Goal: Check status: Check status

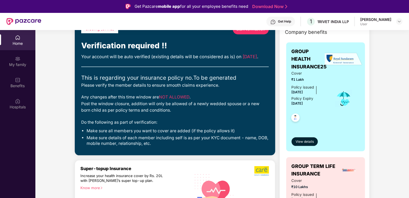
scroll to position [27, 0]
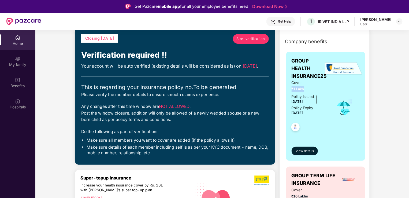
drag, startPoint x: 304, startPoint y: 88, endPoint x: 283, endPoint y: 90, distance: 21.2
click at [225, 90] on div "GROUP HEALTH INSURANCE25 Cover ₹1 Lakh Policy issued 01 Sept 2025 Policy Expiry…" at bounding box center [326, 161] width 88 height 226
drag, startPoint x: 283, startPoint y: 90, endPoint x: 329, endPoint y: 127, distance: 58.9
click at [225, 127] on div "Cover ₹1 Lakh Policy issued 01 Sept 2025 Policy Expiry 31 Aug 2026" at bounding box center [325, 108] width 68 height 56
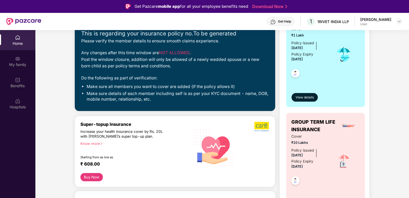
scroll to position [161, 0]
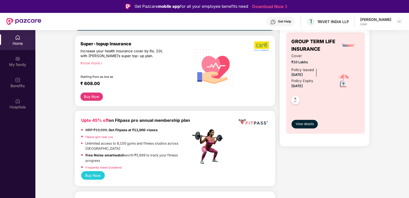
drag, startPoint x: 310, startPoint y: 60, endPoint x: 282, endPoint y: 65, distance: 28.5
click at [225, 65] on div "GROUP HEALTH INSURANCE25 Cover ₹1 Lakh Policy issued 01 Sept 2025 Policy Expiry…" at bounding box center [326, 28] width 88 height 226
drag, startPoint x: 284, startPoint y: 64, endPoint x: 293, endPoint y: 61, distance: 10.0
click at [225, 61] on div "GROUP HEALTH INSURANCE25 Cover ₹1 Lakh Policy issued 01 Sept 2025 Policy Expiry…" at bounding box center [326, 28] width 88 height 226
drag, startPoint x: 293, startPoint y: 61, endPoint x: 326, endPoint y: 96, distance: 48.5
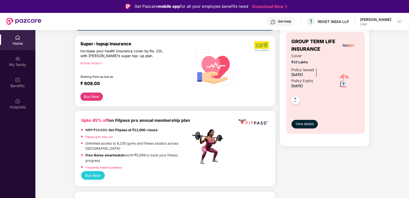
click at [225, 96] on div at bounding box center [309, 99] width 36 height 20
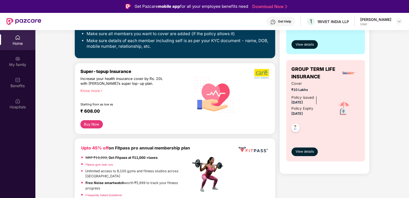
scroll to position [134, 0]
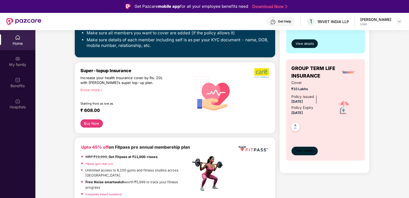
click at [225, 149] on span "View details" at bounding box center [304, 150] width 18 height 5
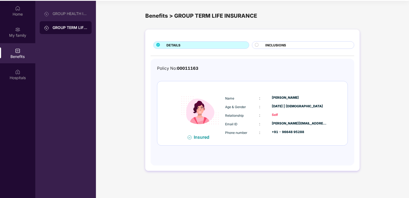
scroll to position [30, 0]
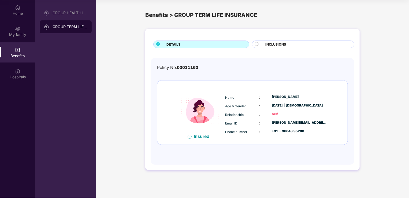
click at [225, 44] on span "INCLUSIONS" at bounding box center [275, 44] width 21 height 5
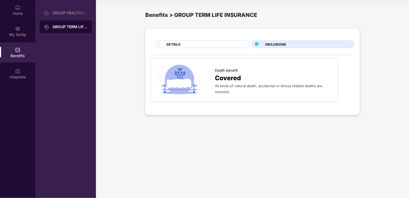
click at [203, 45] on div "DETAILS" at bounding box center [205, 45] width 82 height 6
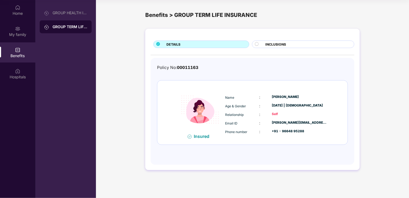
click at [225, 44] on div "INCLUSIONS" at bounding box center [307, 45] width 88 height 6
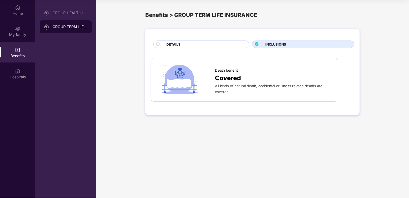
click at [225, 43] on div "DETAILS" at bounding box center [205, 45] width 82 height 6
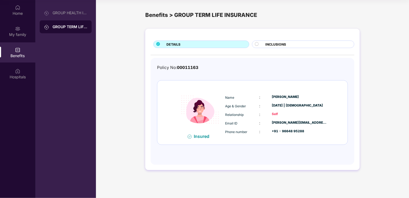
scroll to position [0, 0]
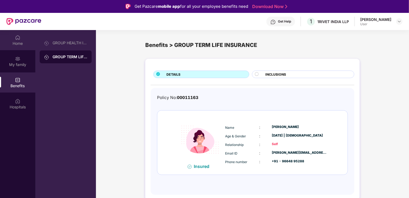
click at [24, 42] on div "Home" at bounding box center [17, 43] width 35 height 5
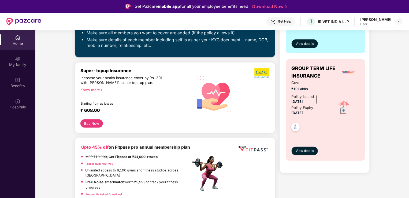
scroll to position [54, 0]
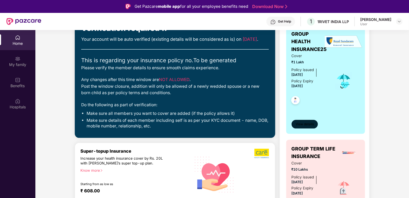
click at [225, 125] on span "View details" at bounding box center [304, 124] width 18 height 5
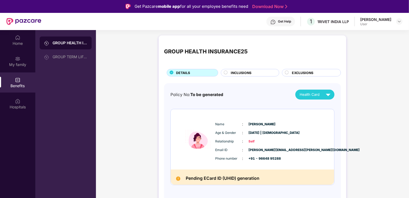
click at [225, 72] on div "INCLUSIONS" at bounding box center [252, 73] width 48 height 6
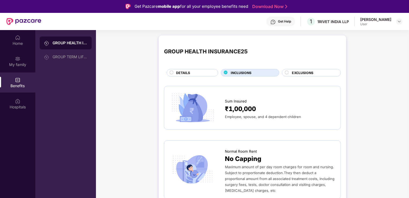
click at [225, 76] on div "EXCLUSIONS" at bounding box center [313, 73] width 49 height 6
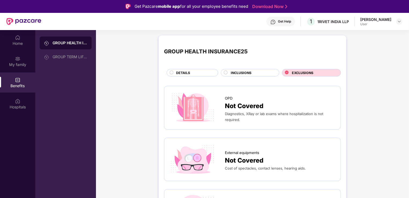
click at [199, 70] on div "DETAILS" at bounding box center [194, 73] width 42 height 6
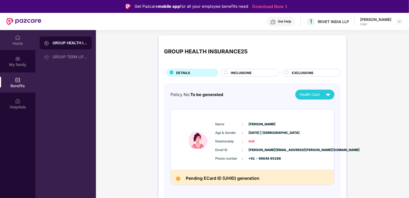
click at [22, 43] on div "Home" at bounding box center [17, 43] width 35 height 5
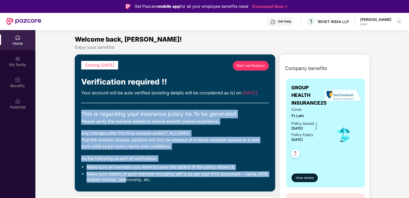
drag, startPoint x: 81, startPoint y: 121, endPoint x: 124, endPoint y: 185, distance: 77.7
click at [124, 185] on div "Closing in 6 days Start verification Verification required !! Your account will…" at bounding box center [174, 123] width 187 height 124
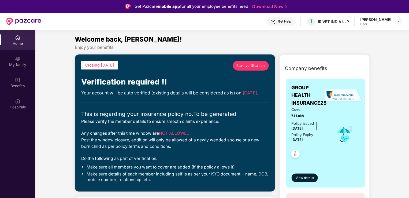
click at [162, 96] on div "Your account will be auto verified (existing details will be considered as is) …" at bounding box center [174, 92] width 187 height 7
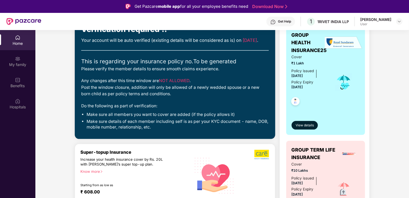
scroll to position [54, 0]
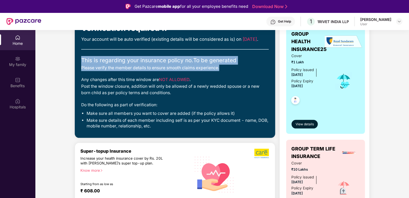
drag, startPoint x: 239, startPoint y: 75, endPoint x: 77, endPoint y: 71, distance: 162.1
click at [77, 71] on div "Closing in 6 days Start verification Verification required !! Your account will…" at bounding box center [175, 69] width 200 height 137
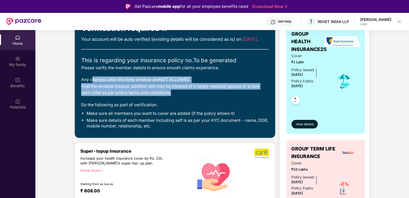
drag, startPoint x: 77, startPoint y: 71, endPoint x: 169, endPoint y: 99, distance: 96.5
click at [169, 96] on div "Any changes after this time window are NOT ALLOWED . Post the window closure, a…" at bounding box center [174, 86] width 187 height 20
drag, startPoint x: 169, startPoint y: 99, endPoint x: 143, endPoint y: 92, distance: 27.1
click at [143, 92] on div "Any changes after this time window are NOT ALLOWED . Post the window closure, a…" at bounding box center [174, 86] width 187 height 20
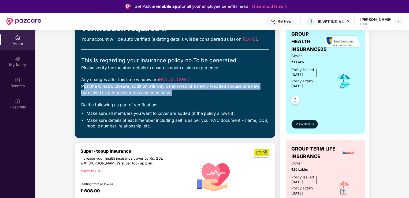
click at [143, 92] on div "Any changes after this time window are NOT ALLOWED . Post the window closure, a…" at bounding box center [174, 86] width 187 height 20
click at [216, 94] on div "Any changes after this time window are NOT ALLOWED . Post the window closure, a…" at bounding box center [174, 86] width 187 height 20
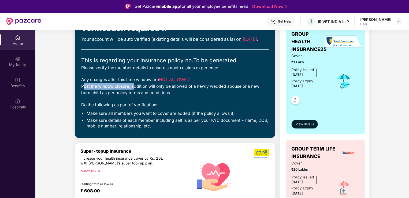
drag, startPoint x: 79, startPoint y: 93, endPoint x: 133, endPoint y: 92, distance: 53.6
click at [133, 92] on div "Closing in 6 days Start verification Verification required !! Your account will…" at bounding box center [175, 69] width 200 height 137
drag, startPoint x: 133, startPoint y: 92, endPoint x: 138, endPoint y: 92, distance: 5.1
click at [138, 92] on div "Any changes after this time window are NOT ALLOWED . Post the window closure, a…" at bounding box center [174, 86] width 187 height 20
click at [198, 96] on div "Any changes after this time window are NOT ALLOWED . Post the window closure, a…" at bounding box center [174, 86] width 187 height 20
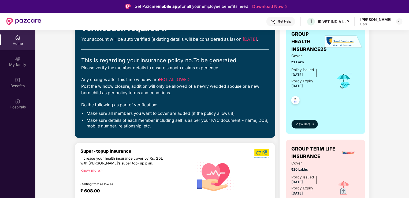
drag, startPoint x: 132, startPoint y: 93, endPoint x: 259, endPoint y: 98, distance: 127.8
click at [225, 96] on div "Any changes after this time window are NOT ALLOWED . Post the window closure, a…" at bounding box center [174, 86] width 187 height 20
click at [225, 108] on div "Do the following as part of verification:" at bounding box center [174, 105] width 187 height 6
drag, startPoint x: 86, startPoint y: 97, endPoint x: 134, endPoint y: 97, distance: 47.9
click at [134, 96] on div "Any changes after this time window are NOT ALLOWED . Post the window closure, a…" at bounding box center [174, 86] width 187 height 20
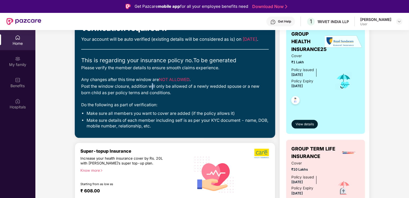
drag, startPoint x: 134, startPoint y: 97, endPoint x: 150, endPoint y: 96, distance: 16.1
click at [150, 96] on div "Any changes after this time window are NOT ALLOWED . Post the window closure, a…" at bounding box center [174, 86] width 187 height 20
drag, startPoint x: 150, startPoint y: 96, endPoint x: 185, endPoint y: 94, distance: 35.5
click at [185, 94] on div "Any changes after this time window are NOT ALLOWED . Post the window closure, a…" at bounding box center [174, 86] width 187 height 20
drag, startPoint x: 192, startPoint y: 95, endPoint x: 257, endPoint y: 97, distance: 65.4
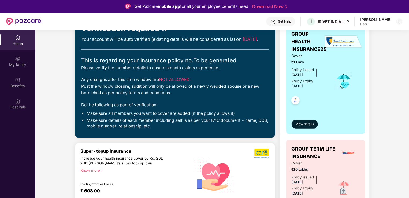
click at [225, 96] on div "Any changes after this time window are NOT ALLOWED . Post the window closure, a…" at bounding box center [174, 86] width 187 height 20
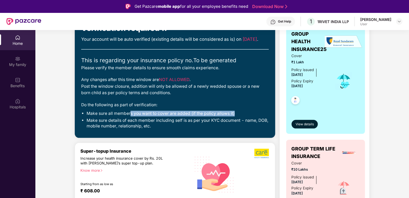
drag, startPoint x: 130, startPoint y: 120, endPoint x: 238, endPoint y: 122, distance: 108.2
click at [225, 116] on li "Make sure all members you want to cover are added (if the policy allows it)" at bounding box center [178, 114] width 182 height 6
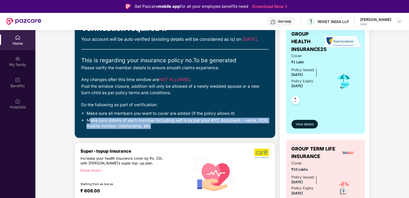
drag, startPoint x: 88, startPoint y: 127, endPoint x: 152, endPoint y: 133, distance: 64.2
click at [152, 129] on li "Make sure details of each member including self is as per your KYC document - n…" at bounding box center [178, 123] width 182 height 11
drag, startPoint x: 152, startPoint y: 133, endPoint x: 157, endPoint y: 133, distance: 4.9
click at [157, 129] on li "Make sure details of each member including self is as per your KYC document - n…" at bounding box center [178, 123] width 182 height 11
click at [99, 128] on li "Make sure details of each member including self is as per your KYC document - n…" at bounding box center [178, 123] width 182 height 11
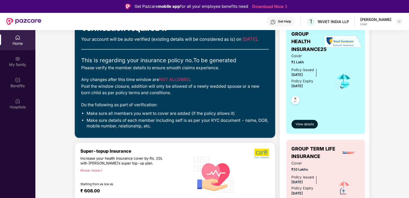
click at [126, 129] on li "Make sure details of each member including self is as per your KYC document - n…" at bounding box center [178, 123] width 182 height 11
click at [128, 129] on li "Make sure details of each member including self is as per your KYC document - n…" at bounding box center [178, 123] width 182 height 11
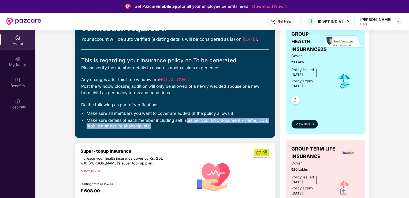
drag, startPoint x: 186, startPoint y: 127, endPoint x: 265, endPoint y: 132, distance: 79.5
click at [225, 129] on li "Make sure details of each member including self is as per your KYC document - n…" at bounding box center [178, 123] width 182 height 11
drag, startPoint x: 265, startPoint y: 132, endPoint x: 243, endPoint y: 134, distance: 21.7
click at [225, 129] on li "Make sure details of each member including self is as per your KYC document - n…" at bounding box center [178, 123] width 182 height 11
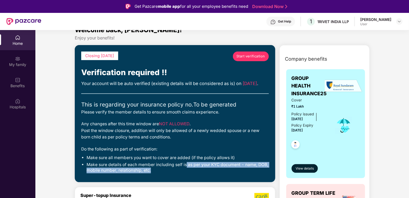
scroll to position [0, 0]
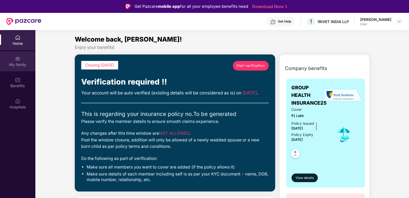
click at [24, 66] on div "My family" at bounding box center [17, 64] width 35 height 5
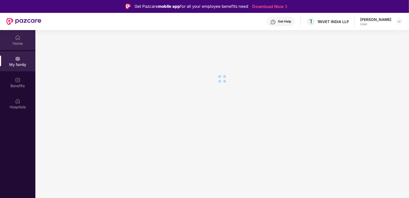
click at [19, 41] on div "Home" at bounding box center [17, 43] width 35 height 5
